Goal: Information Seeking & Learning: Find specific fact

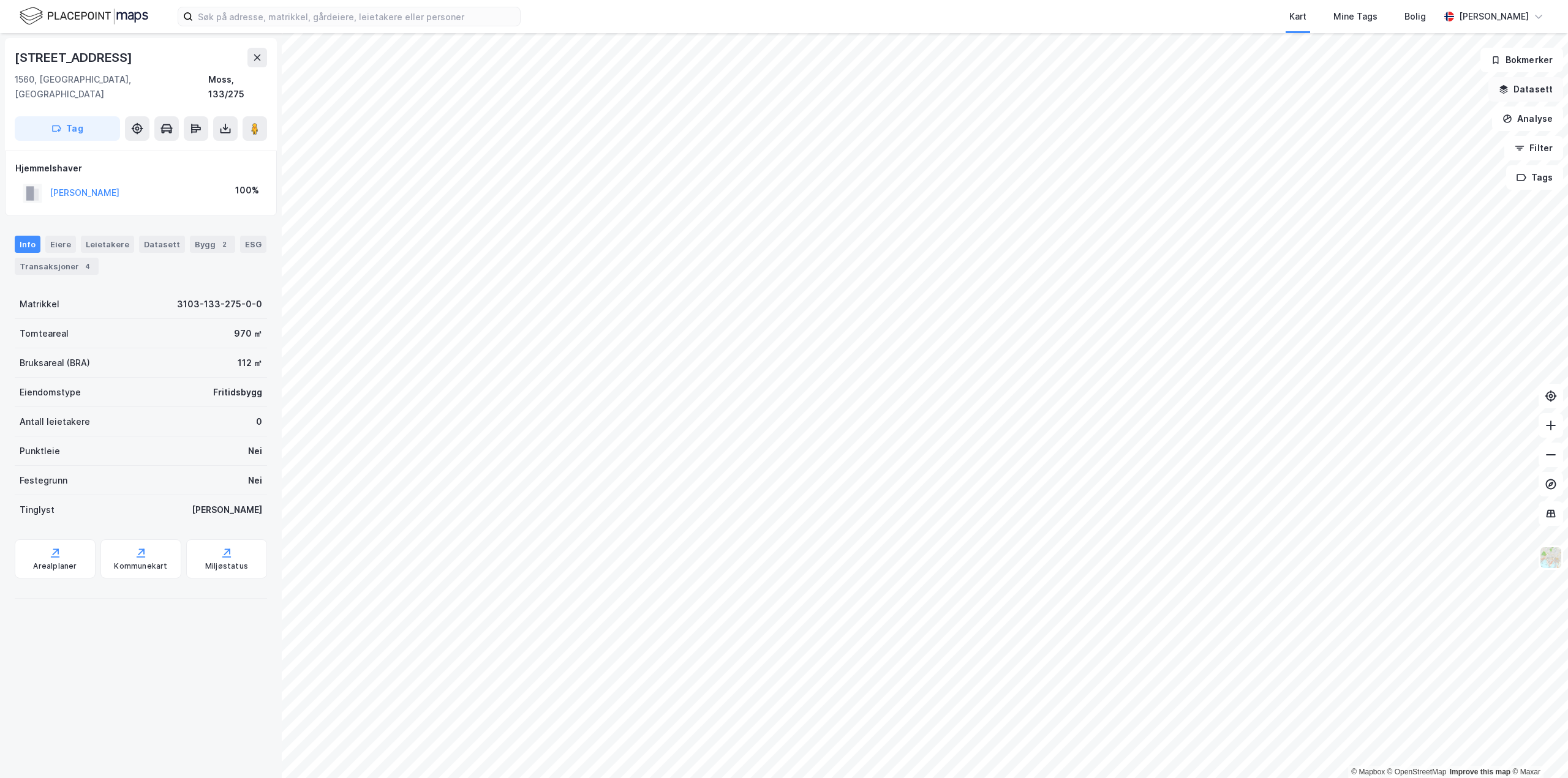
click at [1524, 84] on button "Datasett" at bounding box center [1525, 89] width 75 height 25
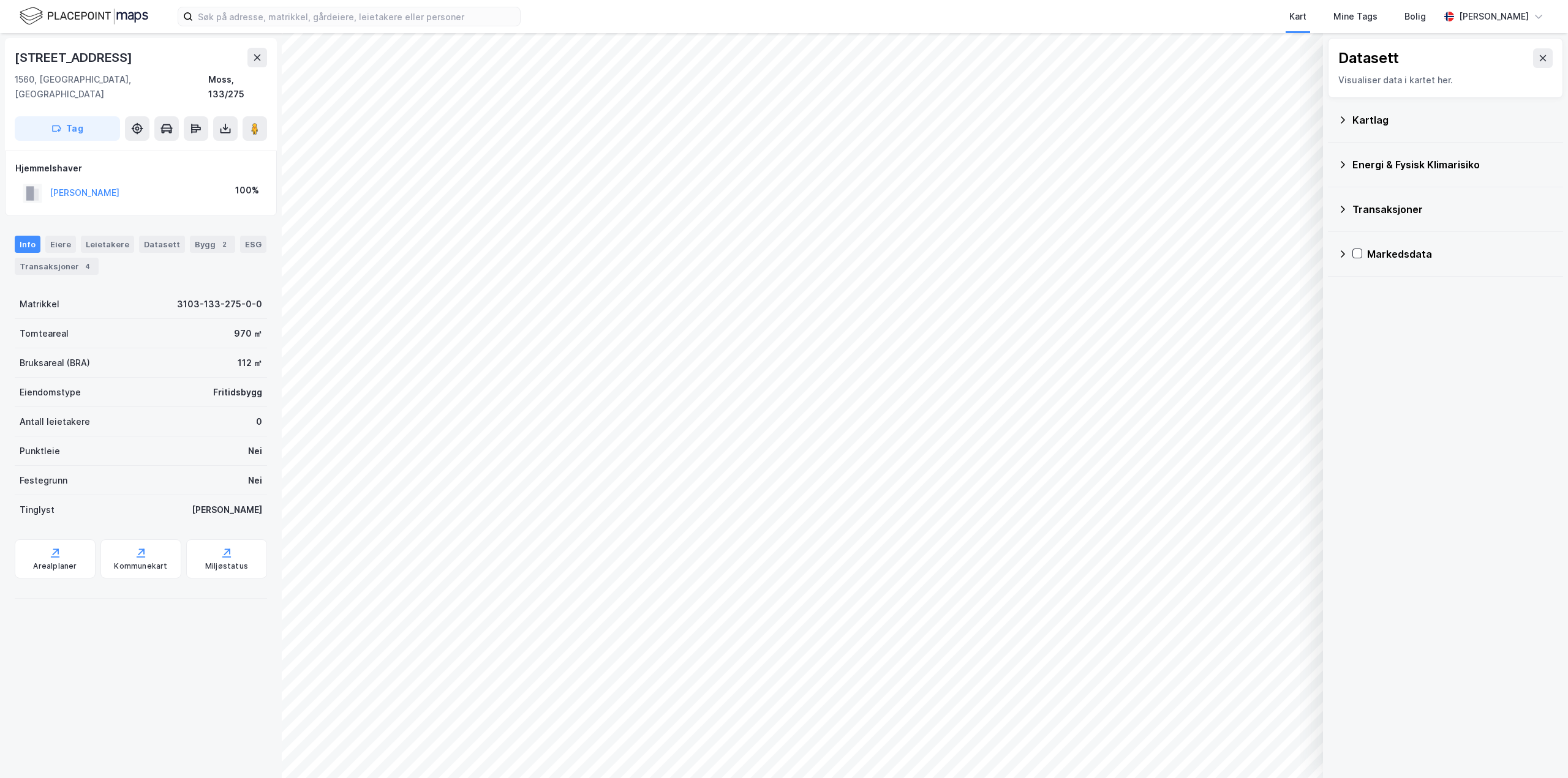
click at [1380, 198] on div "Transaksjoner" at bounding box center [1445, 210] width 215 height 30
click at [1378, 119] on div "Kartlag" at bounding box center [1453, 120] width 201 height 15
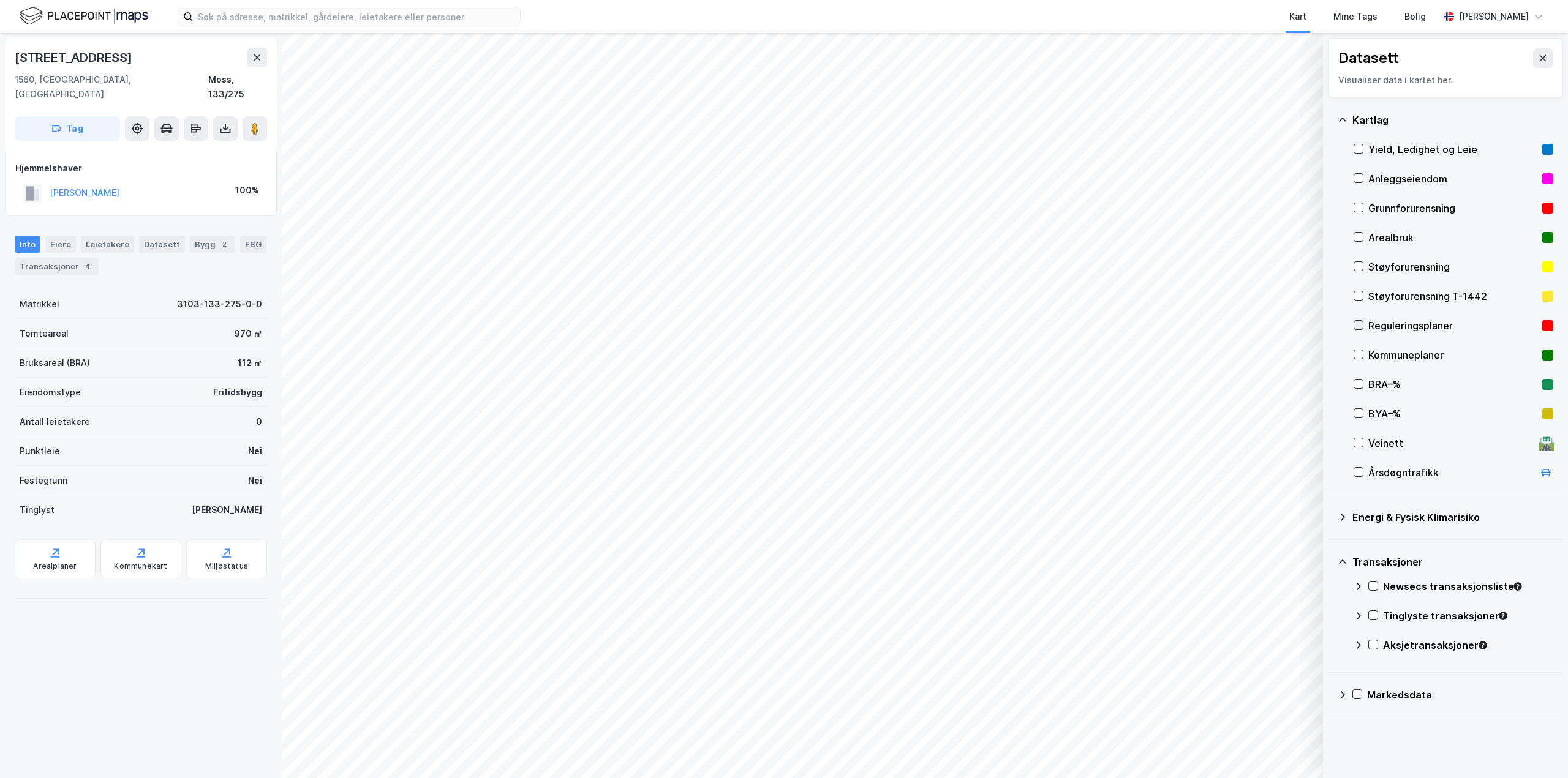
click at [1355, 325] on icon at bounding box center [1359, 325] width 9 height 9
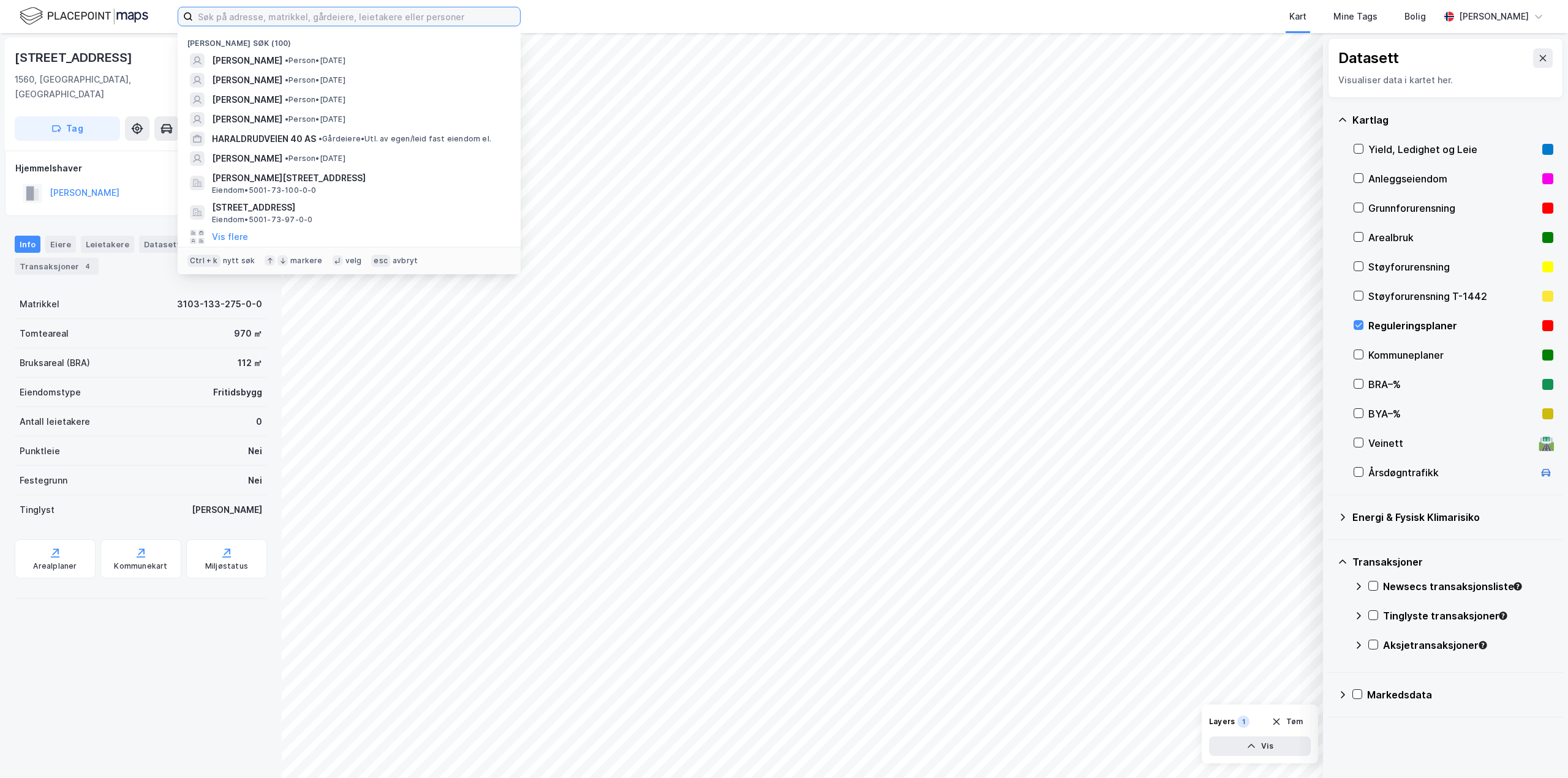
click at [312, 15] on input at bounding box center [357, 17] width 327 height 19
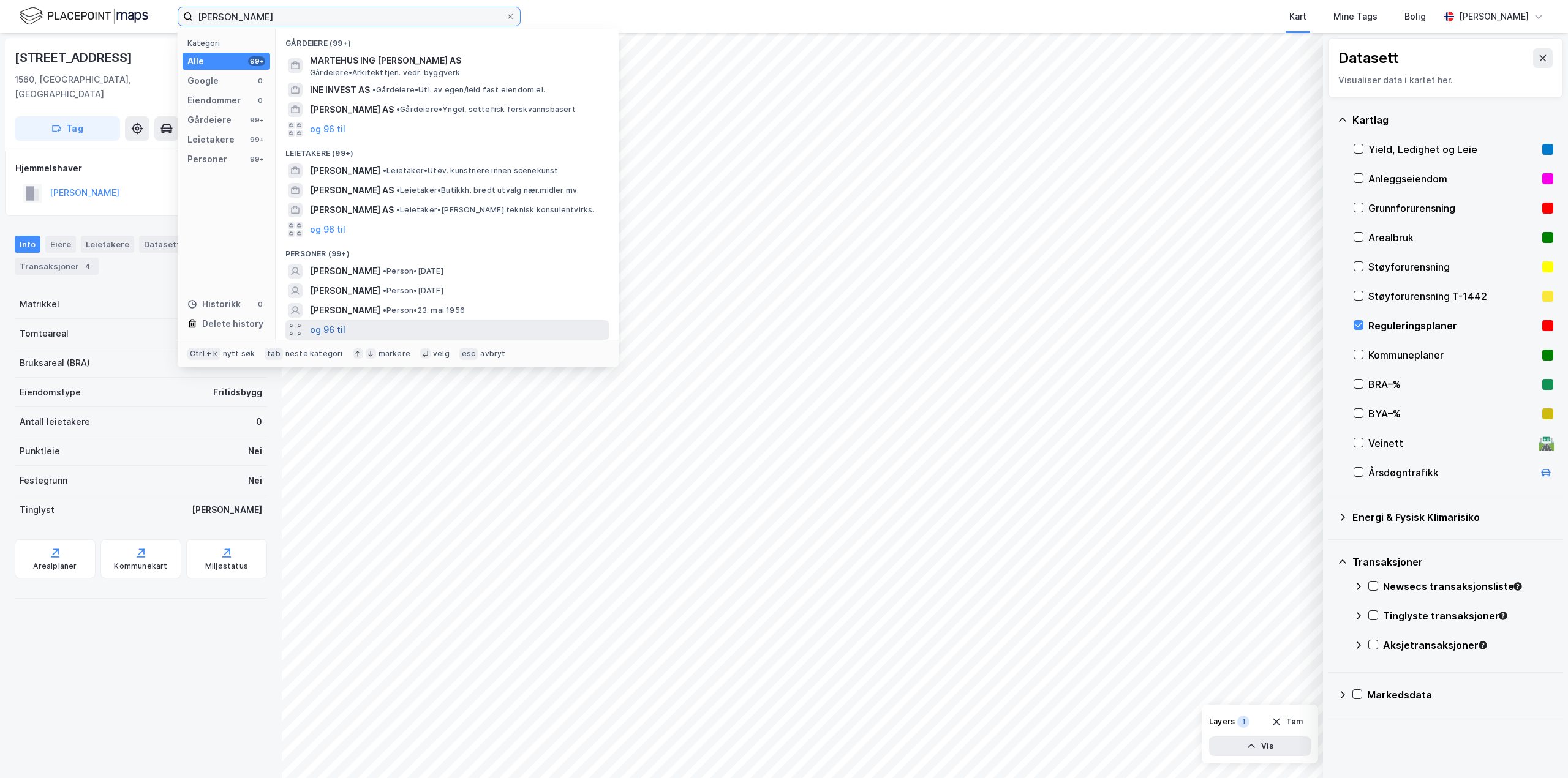
type input "[PERSON_NAME]"
click at [330, 329] on button "og 96 til" at bounding box center [328, 330] width 36 height 15
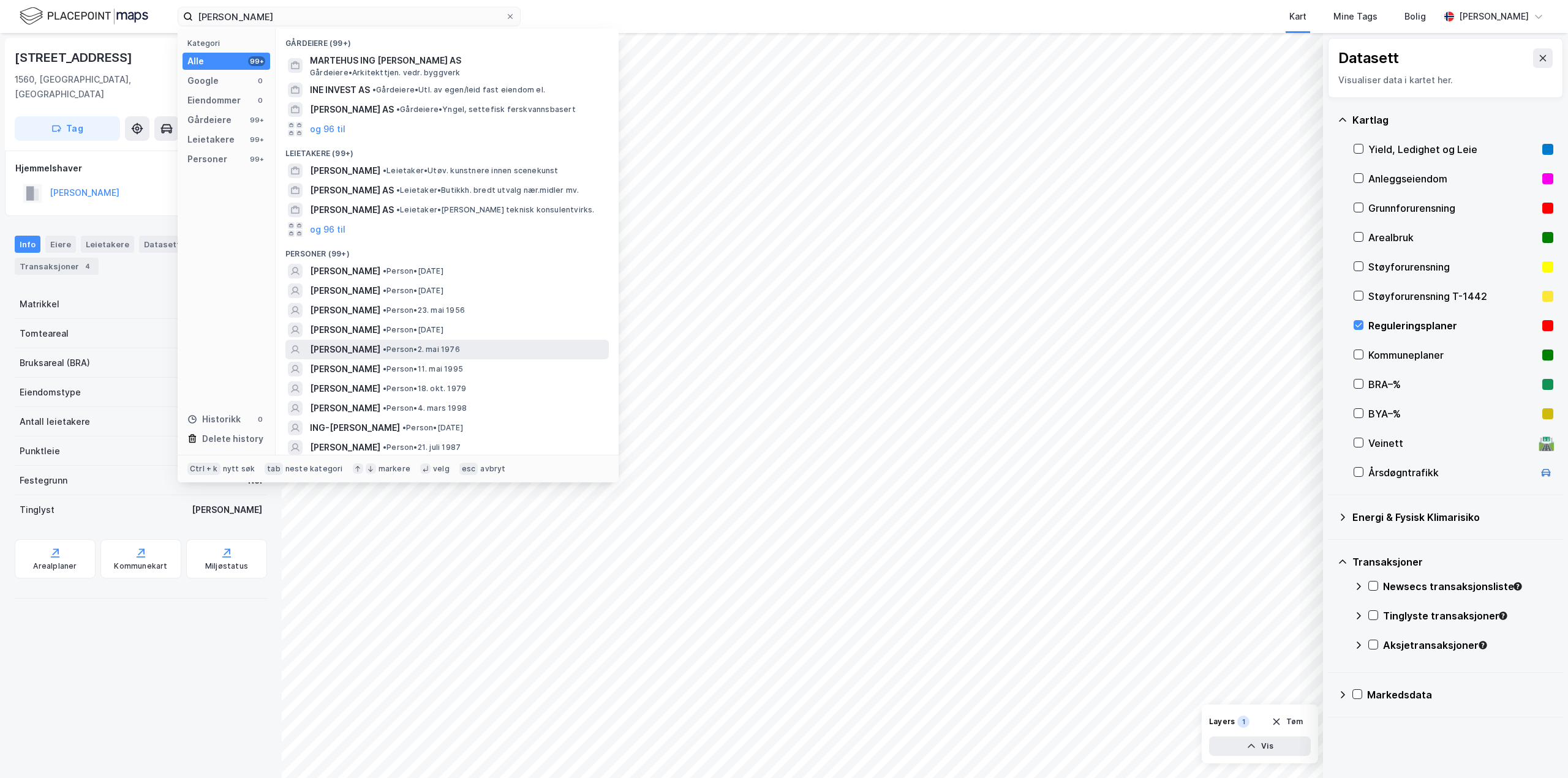
click at [330, 347] on span "INE MARIE ERIKSEN SØREIDE" at bounding box center [345, 350] width 70 height 15
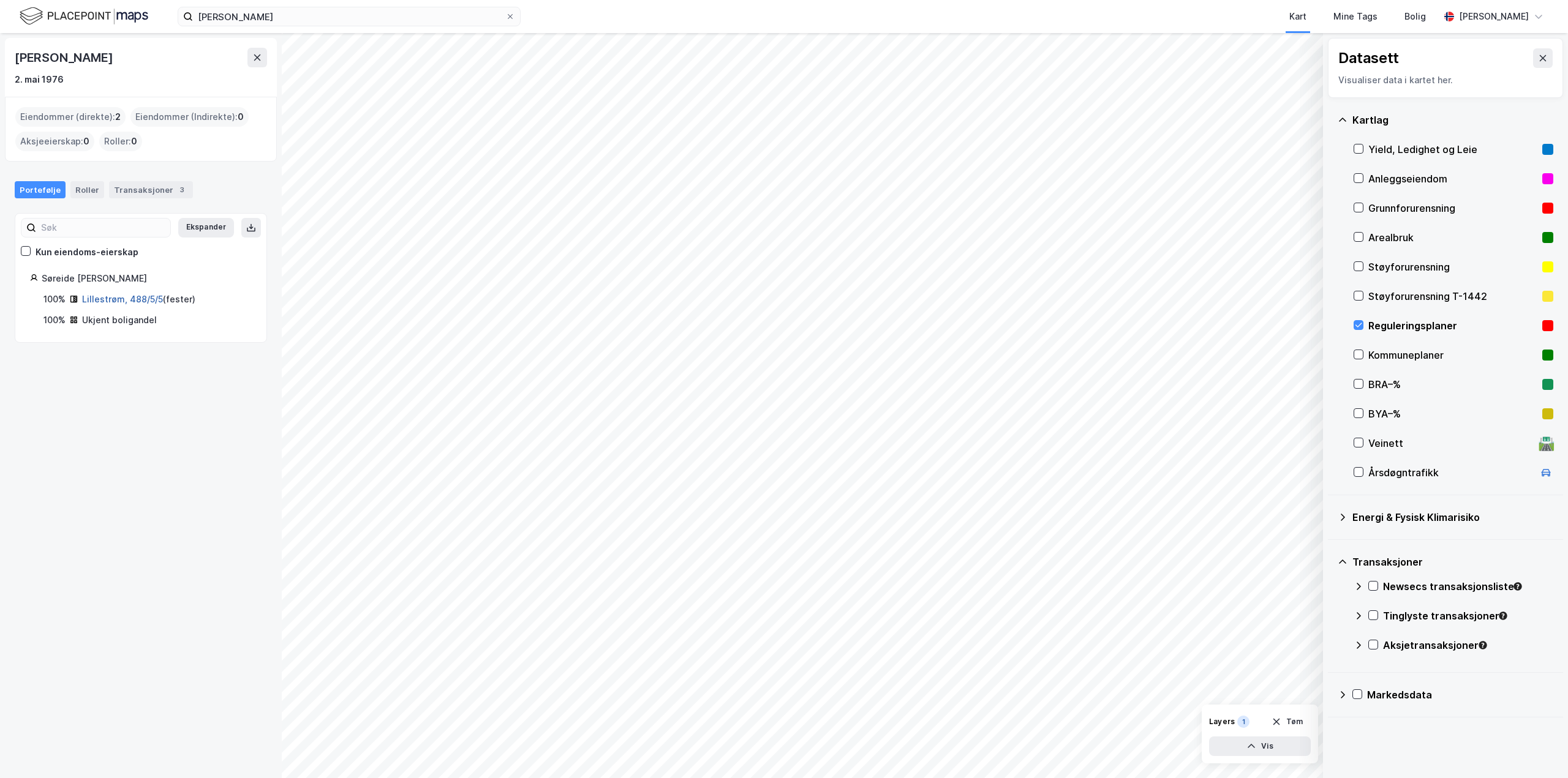
click at [141, 298] on link "Lillestrøm, 488/5/5" at bounding box center [122, 299] width 81 height 10
click at [94, 322] on div "Ukjent boligandel" at bounding box center [119, 320] width 75 height 15
drag, startPoint x: 157, startPoint y: 321, endPoint x: 40, endPoint y: 319, distance: 117.0
click at [40, 319] on div "100% Ukjent boligandel" at bounding box center [141, 320] width 222 height 15
click at [53, 321] on div "100%" at bounding box center [54, 320] width 22 height 15
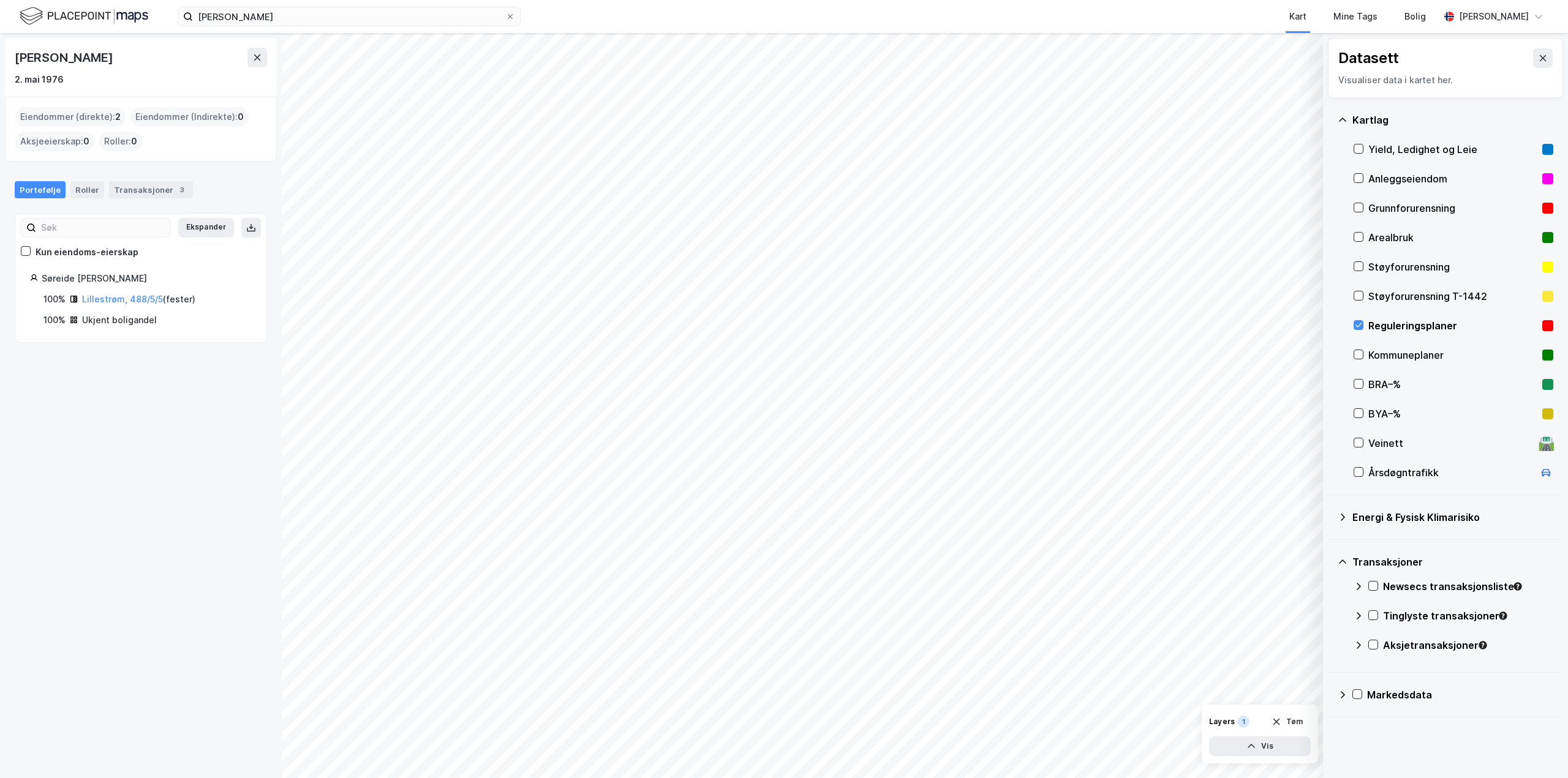
click at [133, 320] on div "Ukjent boligandel" at bounding box center [119, 320] width 75 height 15
click at [128, 194] on div "Transaksjoner 3" at bounding box center [151, 190] width 84 height 17
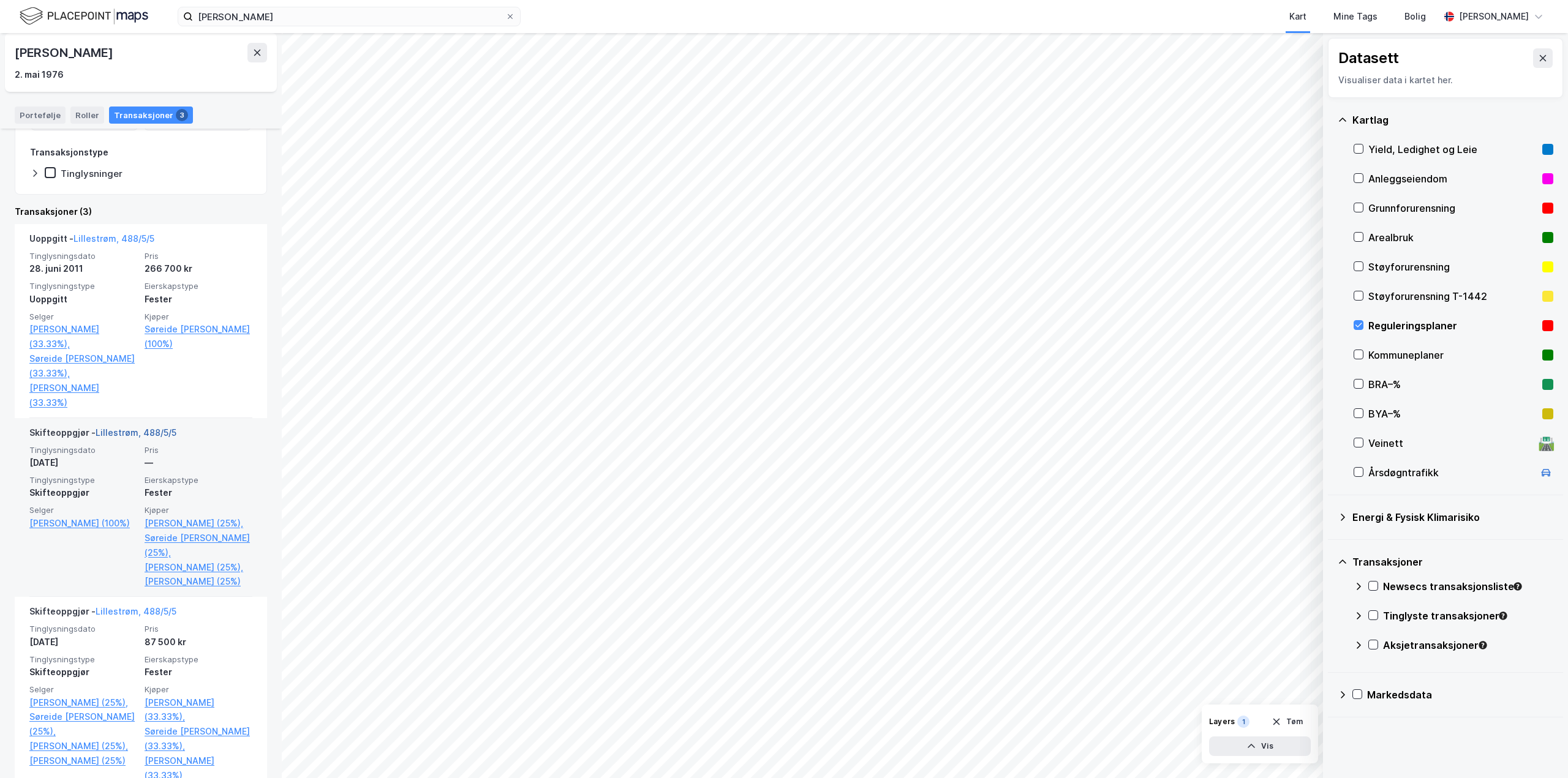
scroll to position [197, 0]
